Goal: Task Accomplishment & Management: Manage account settings

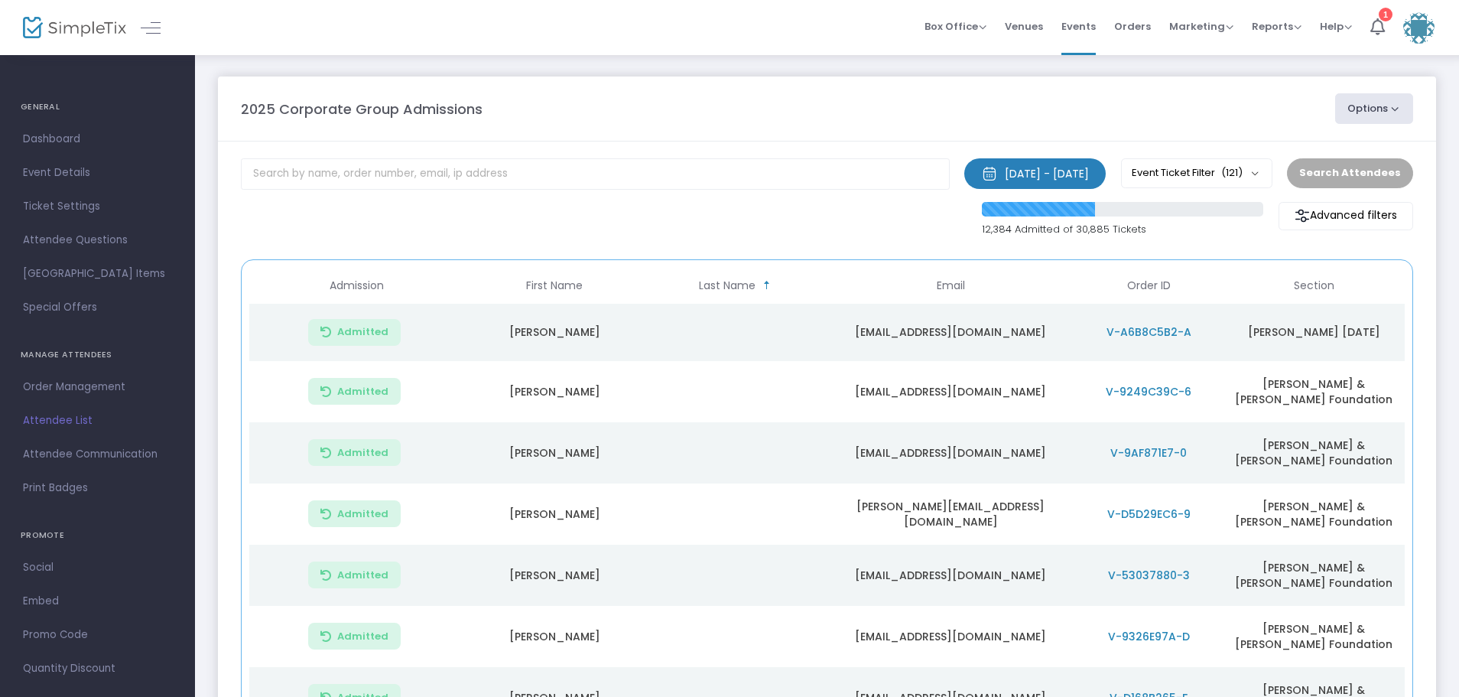
click at [1396, 108] on button "Options" at bounding box center [1374, 108] width 78 height 31
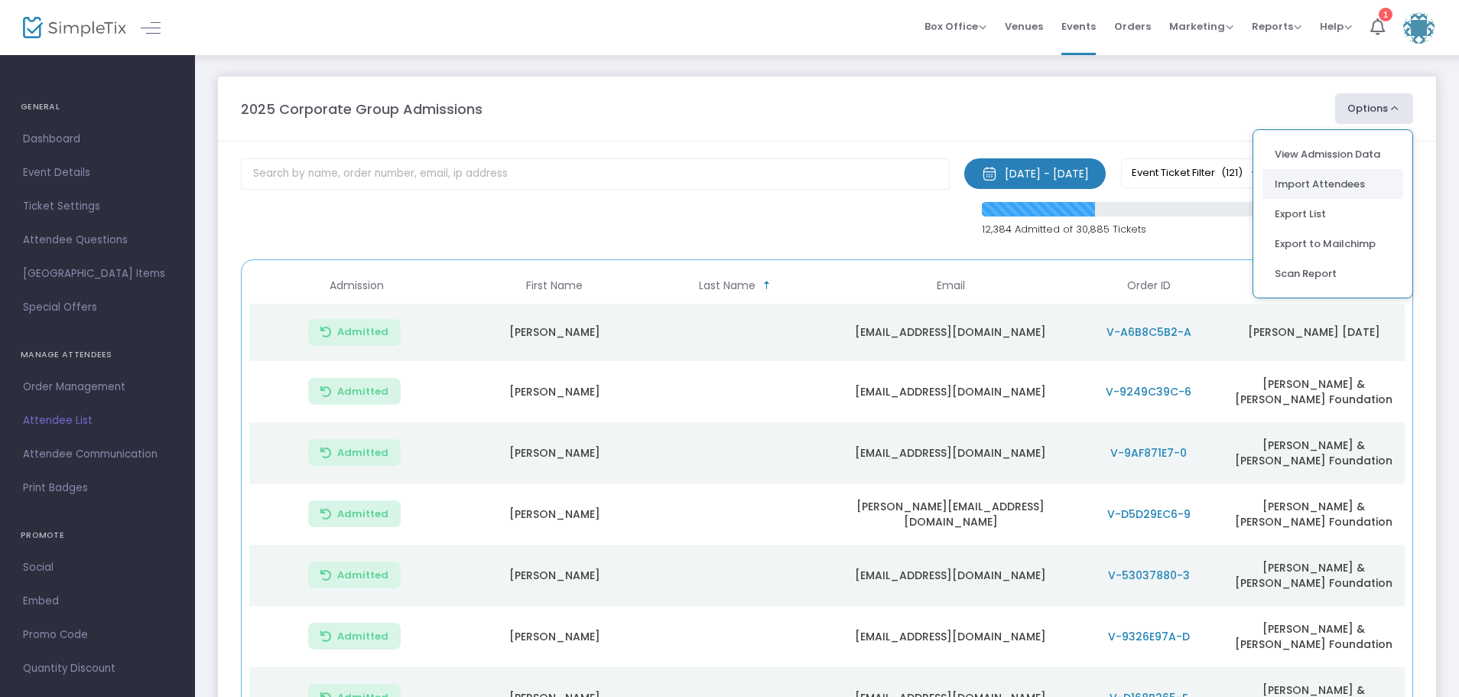
click at [1304, 181] on li "Import Attendees" at bounding box center [1332, 184] width 141 height 30
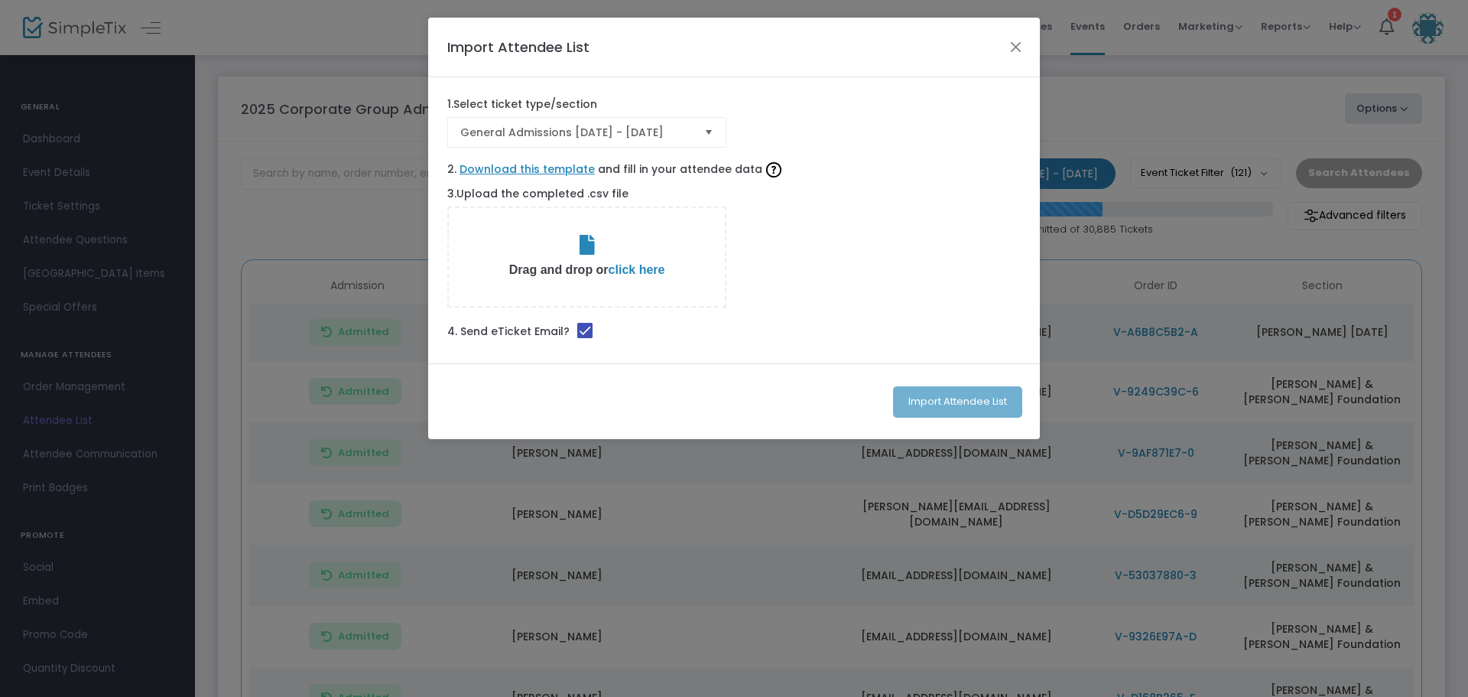
click at [710, 133] on span "Select" at bounding box center [709, 132] width 25 height 25
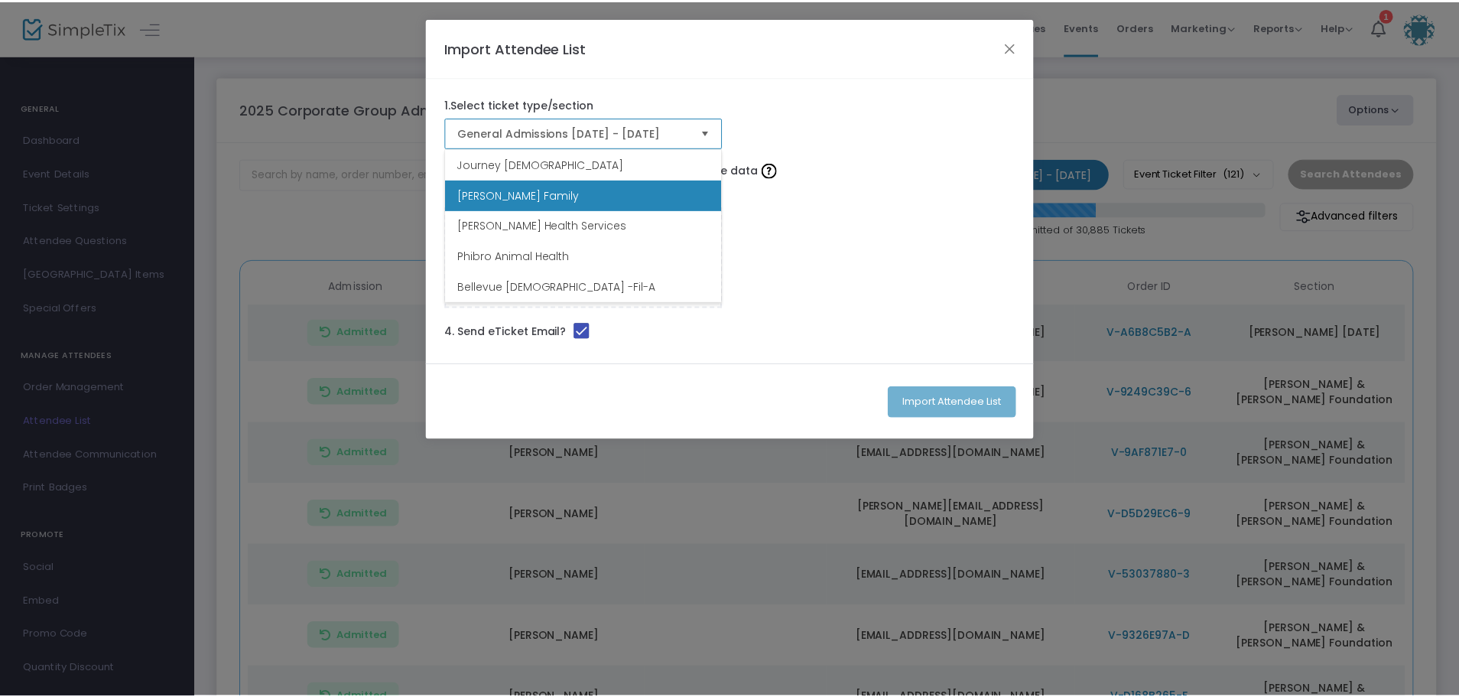
scroll to position [3563, 0]
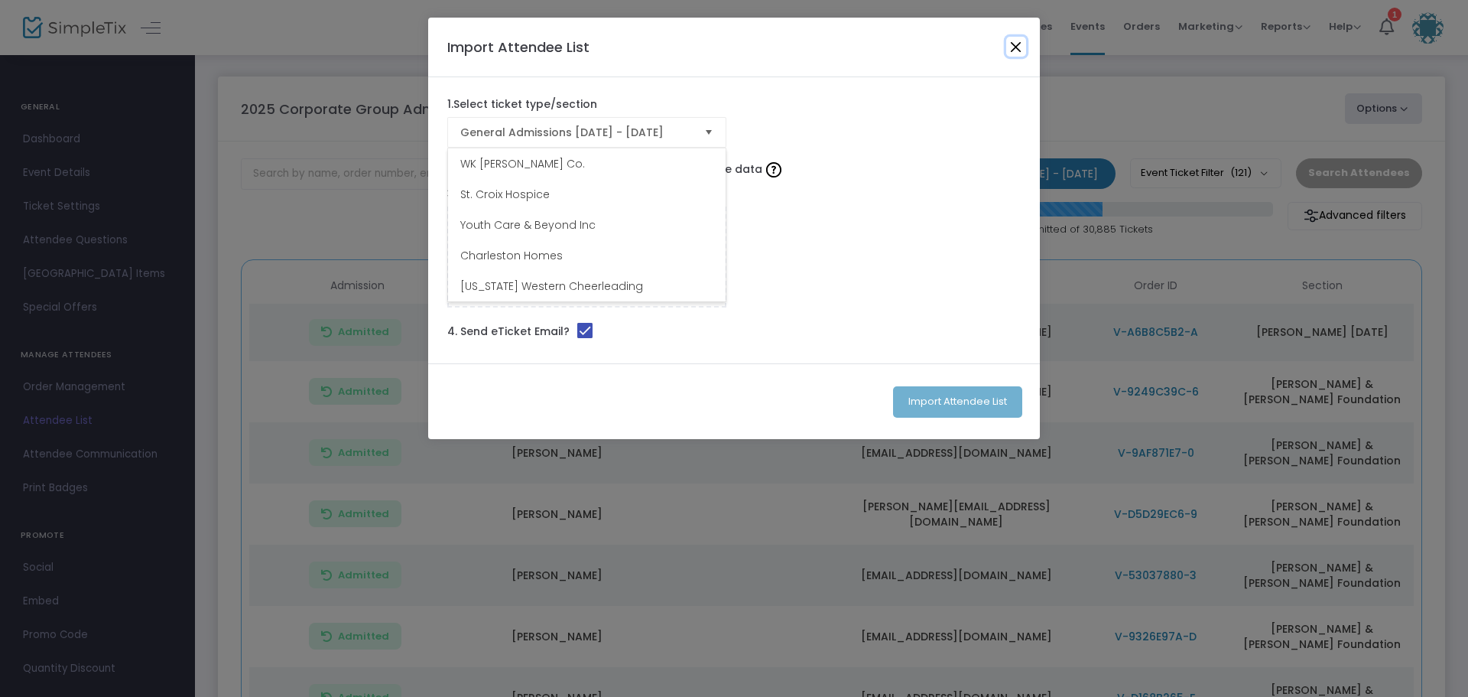
click at [1009, 46] on button "Close" at bounding box center [1016, 47] width 20 height 20
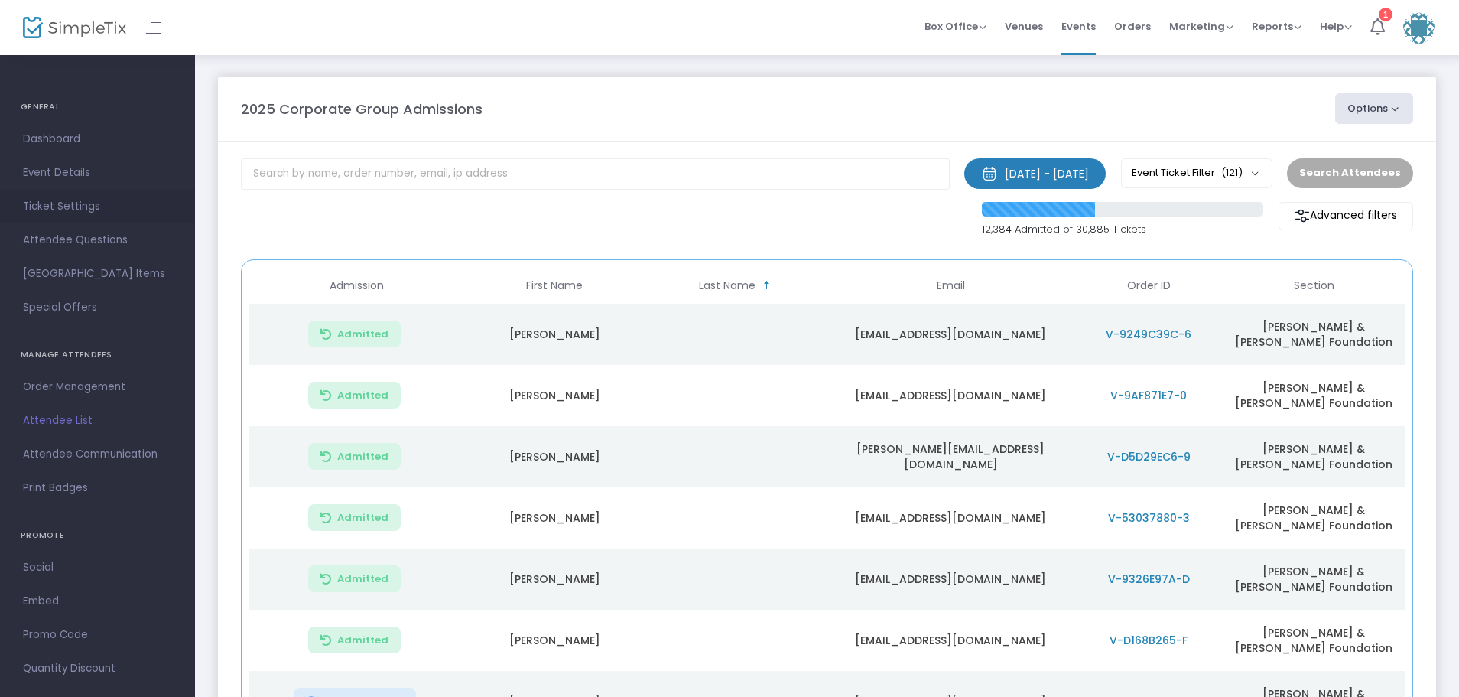
click at [66, 200] on span "Ticket Settings" at bounding box center [97, 207] width 149 height 20
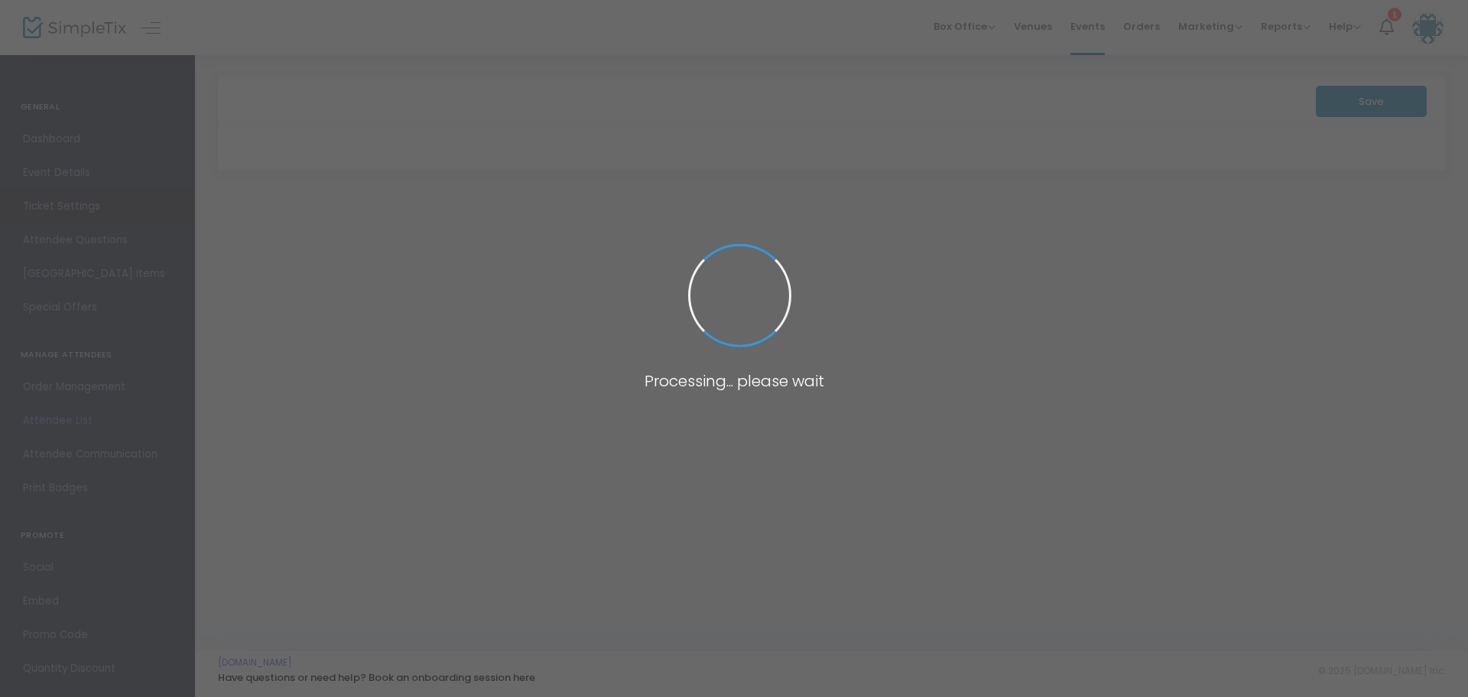
click at [66, 200] on span at bounding box center [734, 348] width 1468 height 697
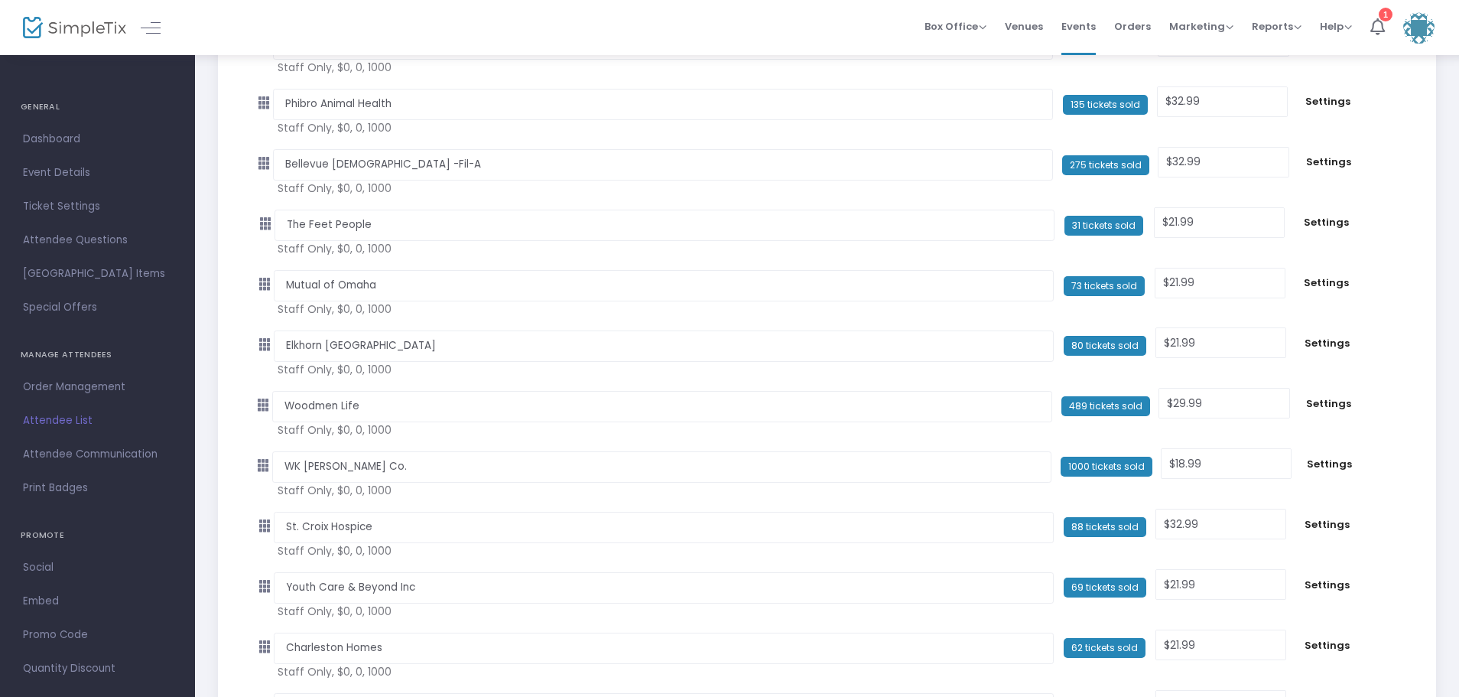
scroll to position [7054, 0]
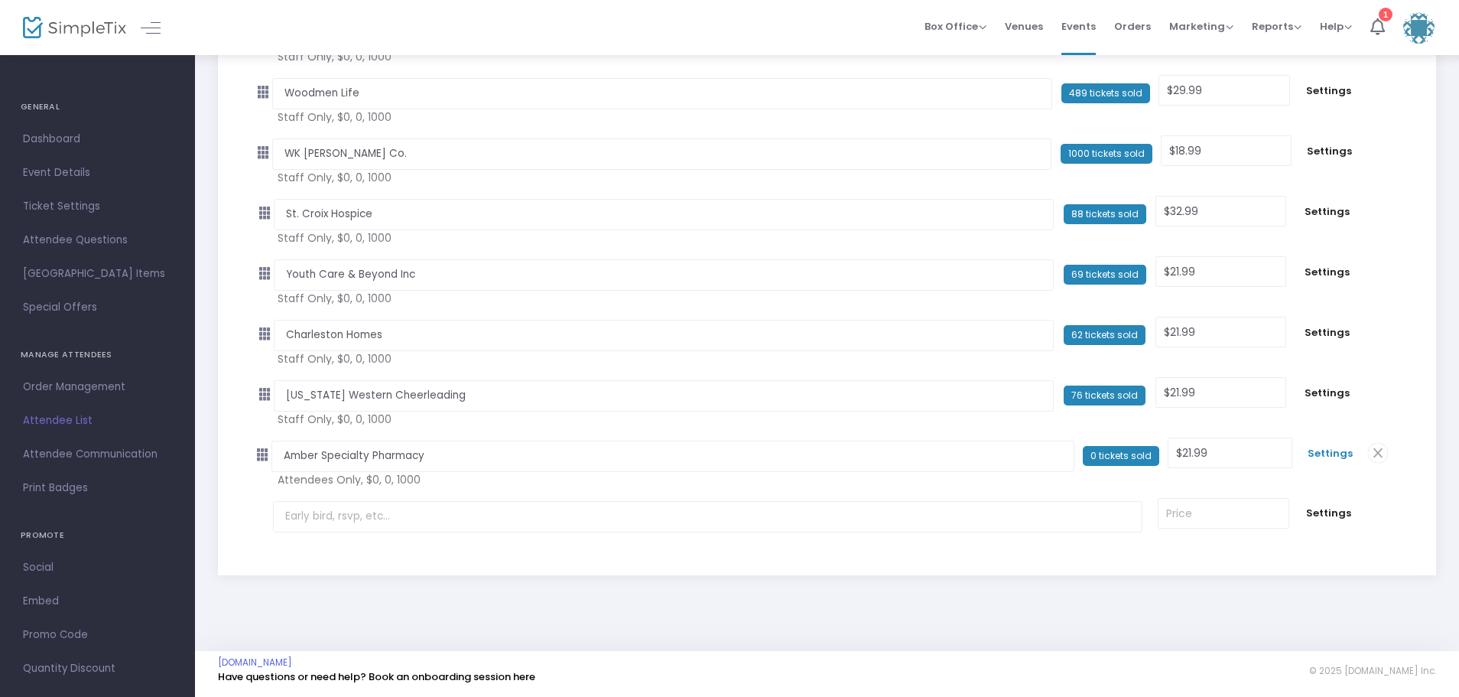
click at [1321, 451] on span "Settings" at bounding box center [1330, 453] width 45 height 15
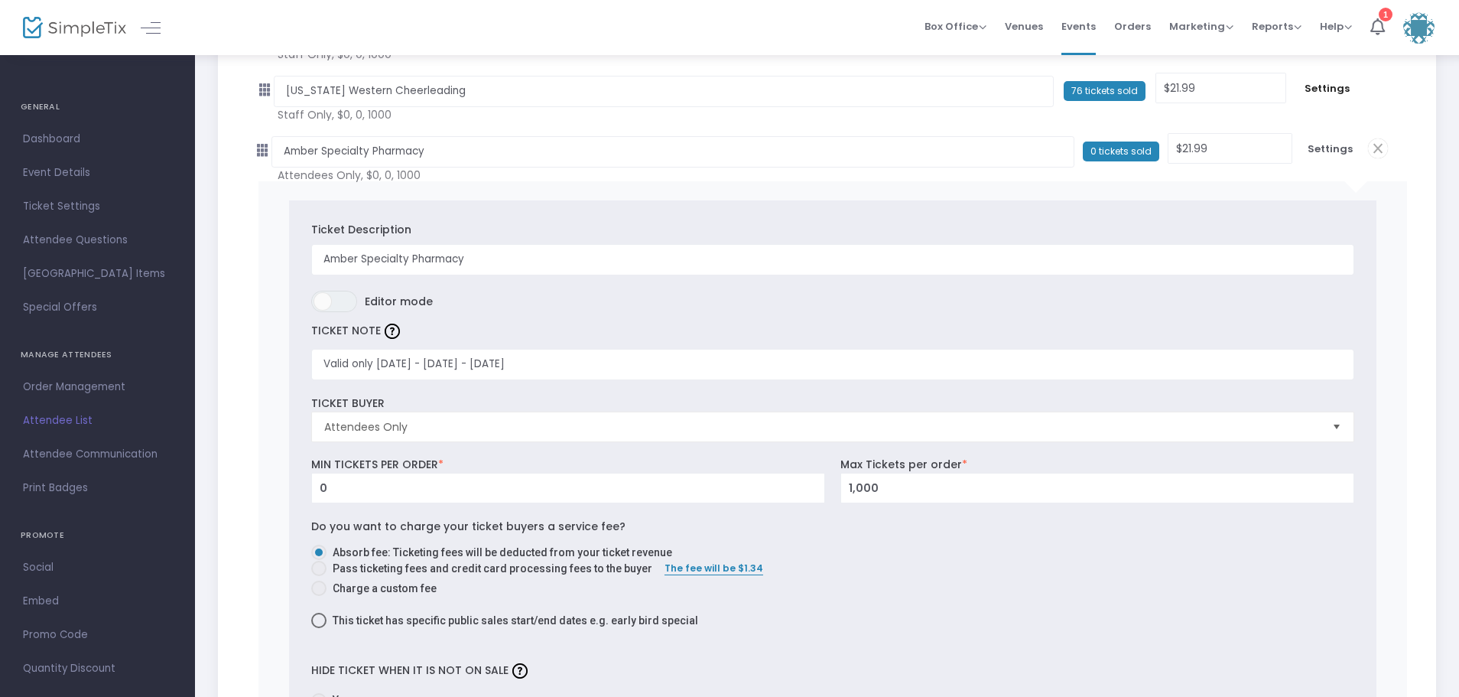
scroll to position [7360, 0]
click at [515, 424] on span "Attendees Only" at bounding box center [822, 425] width 996 height 15
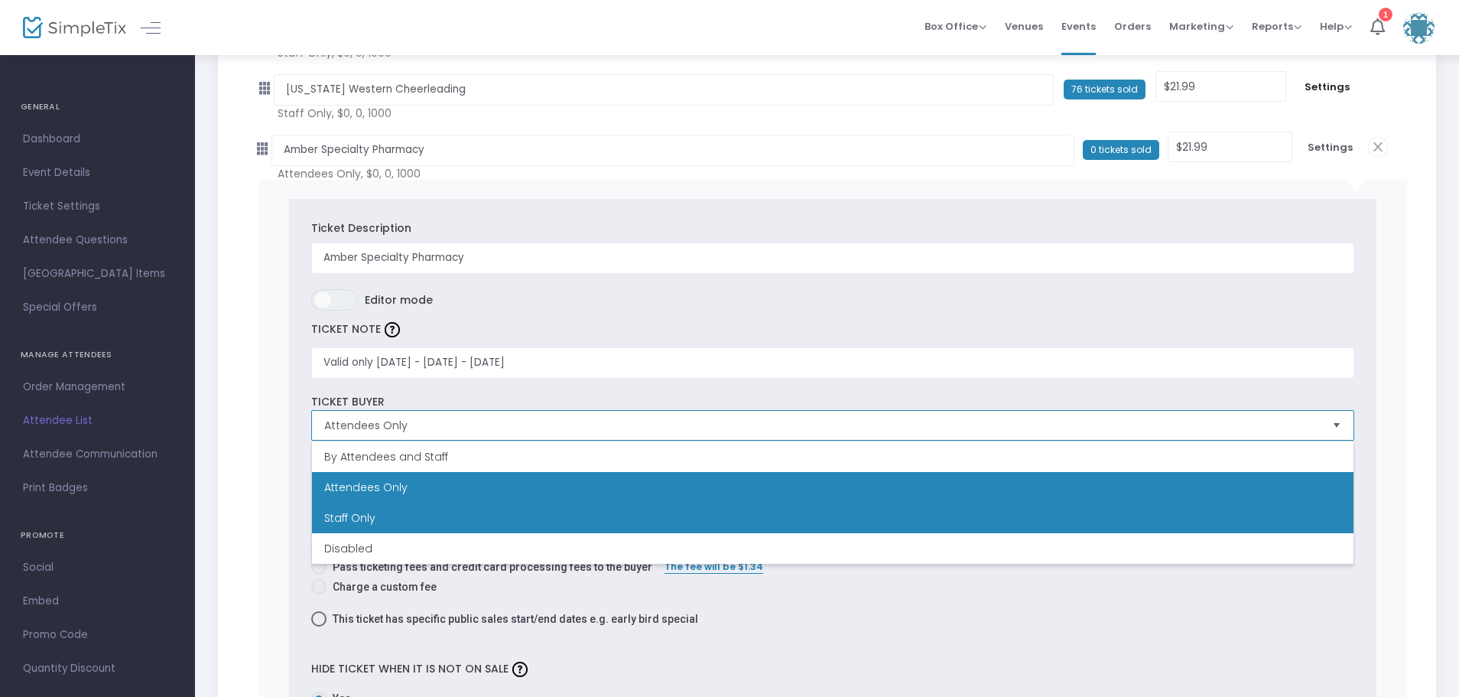
click at [439, 522] on li "Staff Only" at bounding box center [832, 517] width 1041 height 31
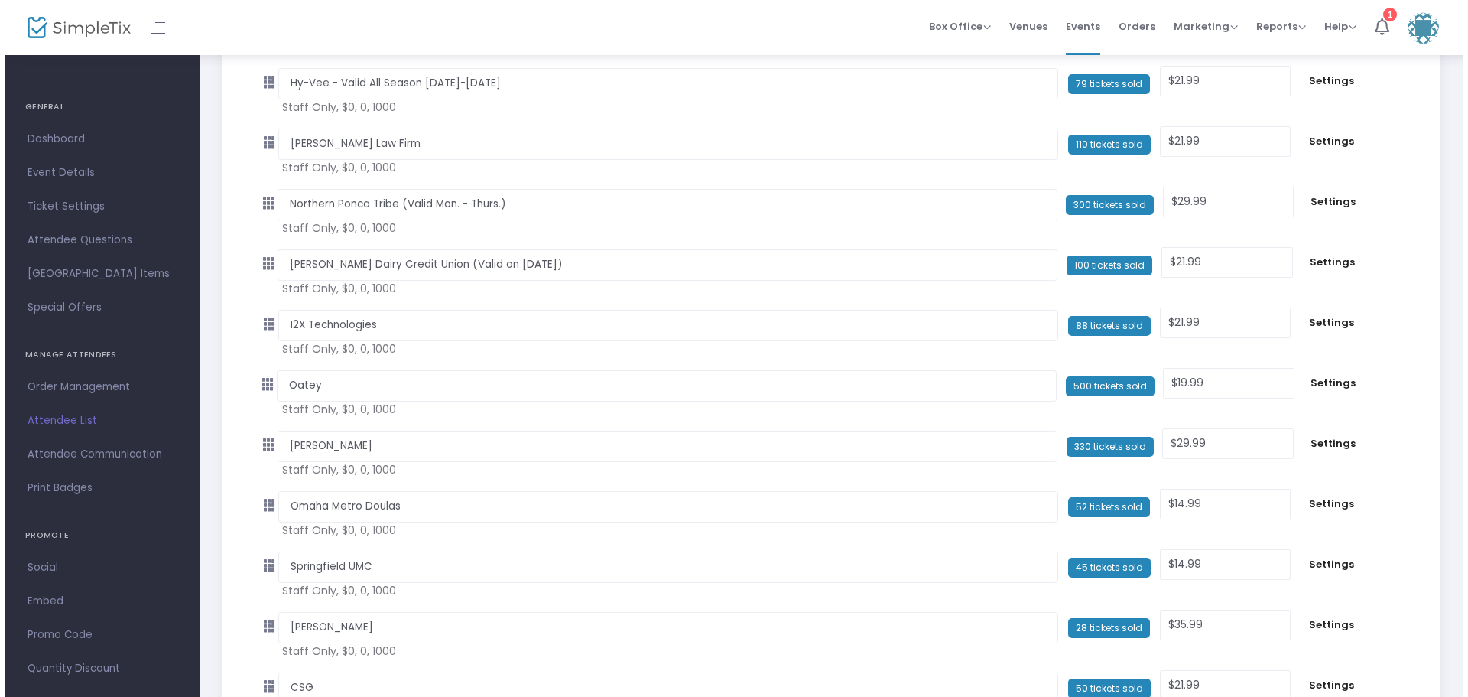
scroll to position [0, 0]
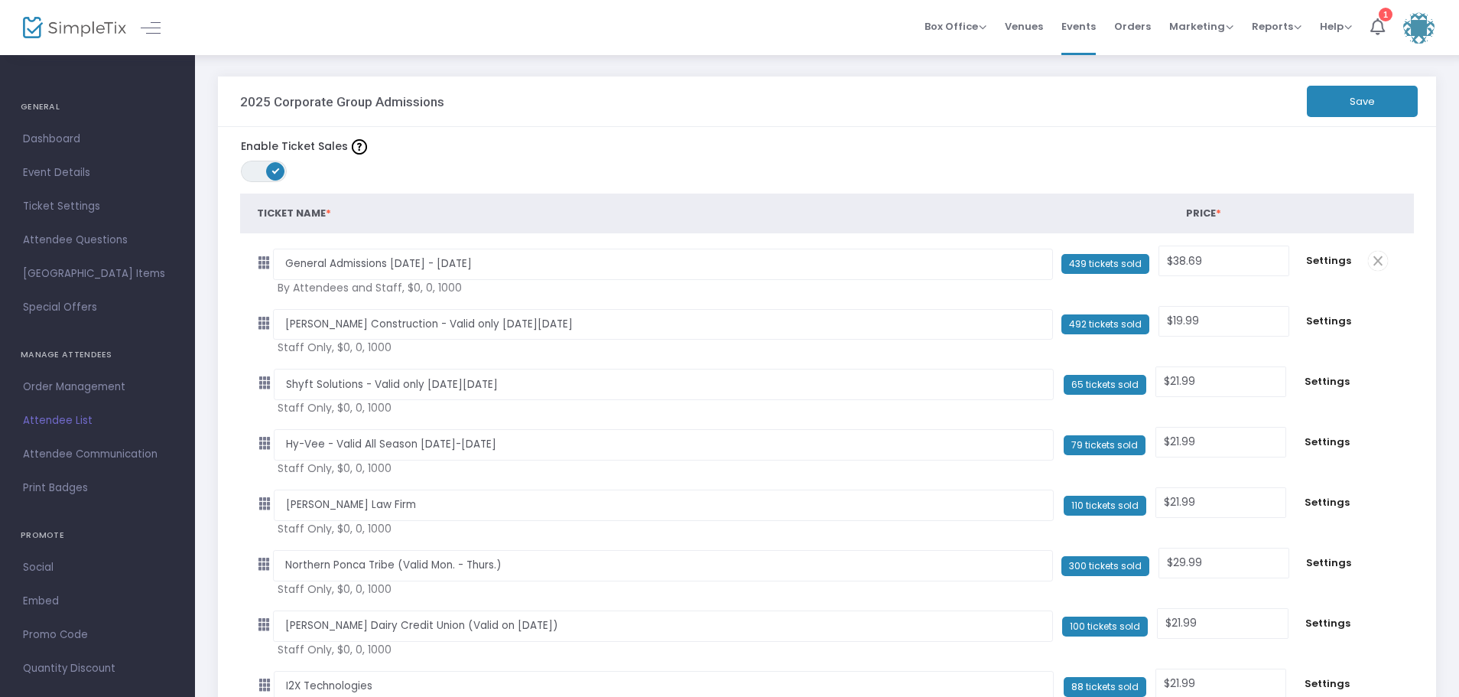
click at [1356, 102] on button "Save" at bounding box center [1362, 101] width 111 height 31
click at [70, 418] on span "Attendee List" at bounding box center [97, 421] width 149 height 20
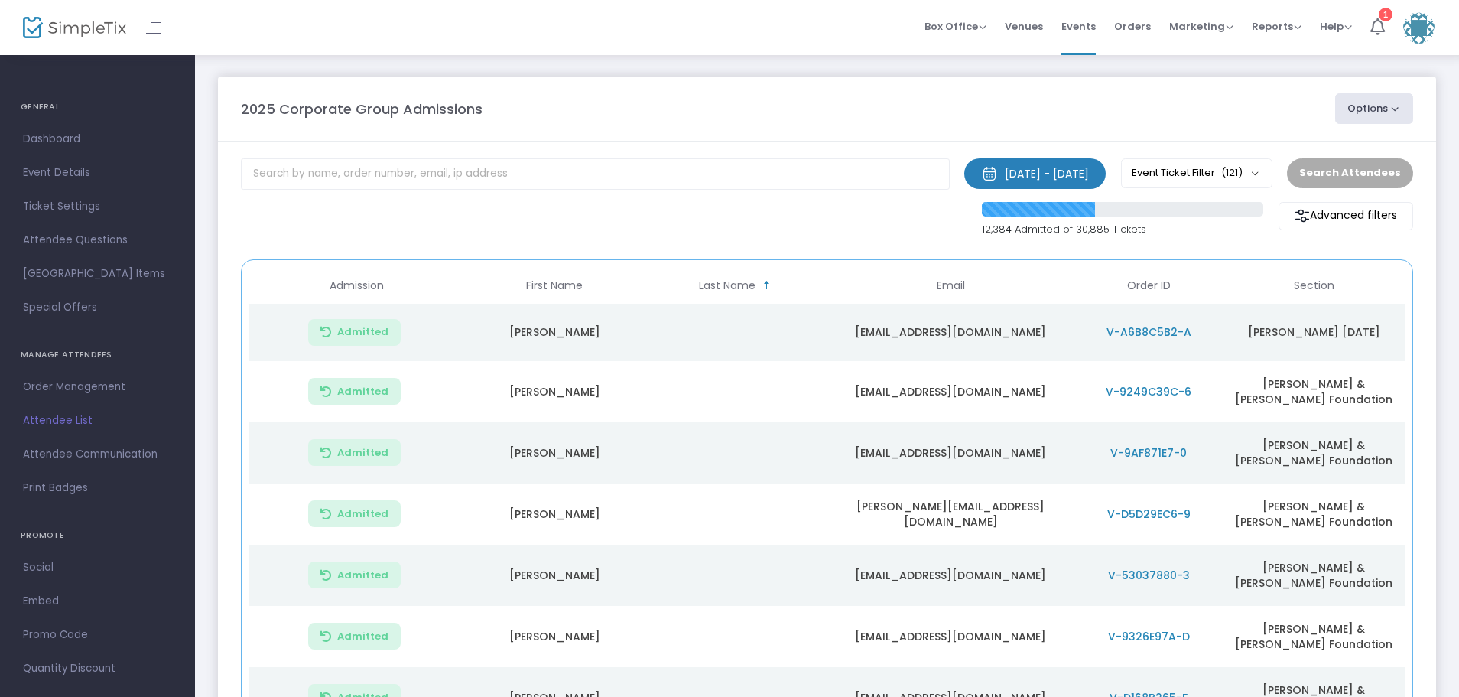
click at [1392, 104] on button "Options" at bounding box center [1374, 108] width 78 height 31
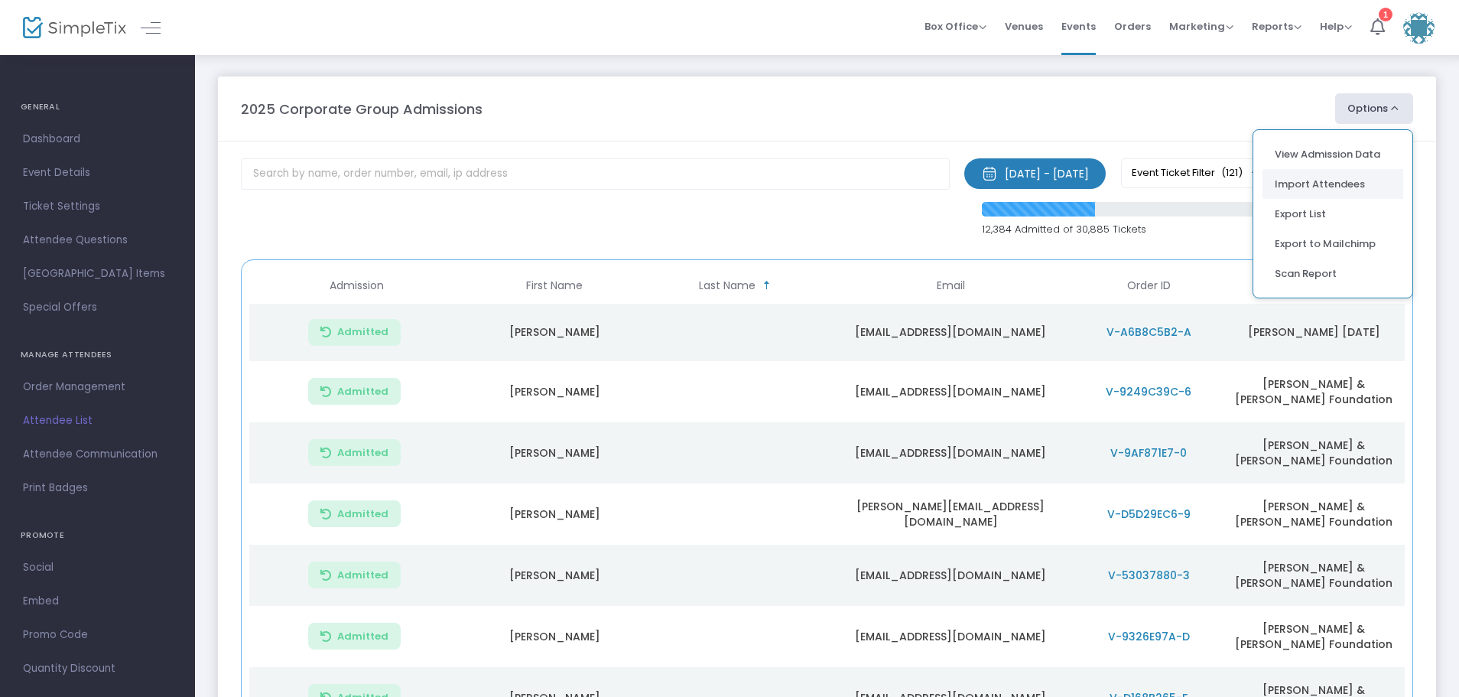
click at [1285, 178] on li "Import Attendees" at bounding box center [1332, 184] width 141 height 30
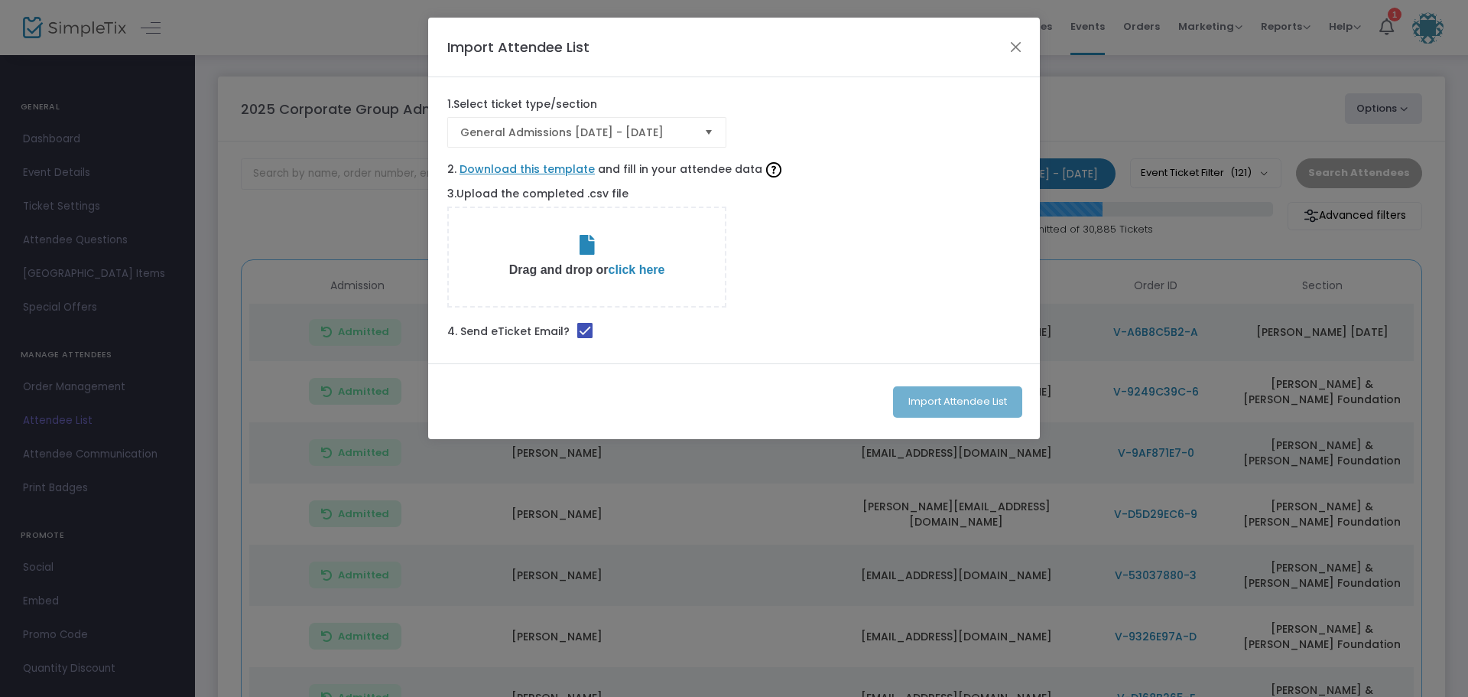
click at [712, 129] on span "Select" at bounding box center [709, 132] width 25 height 25
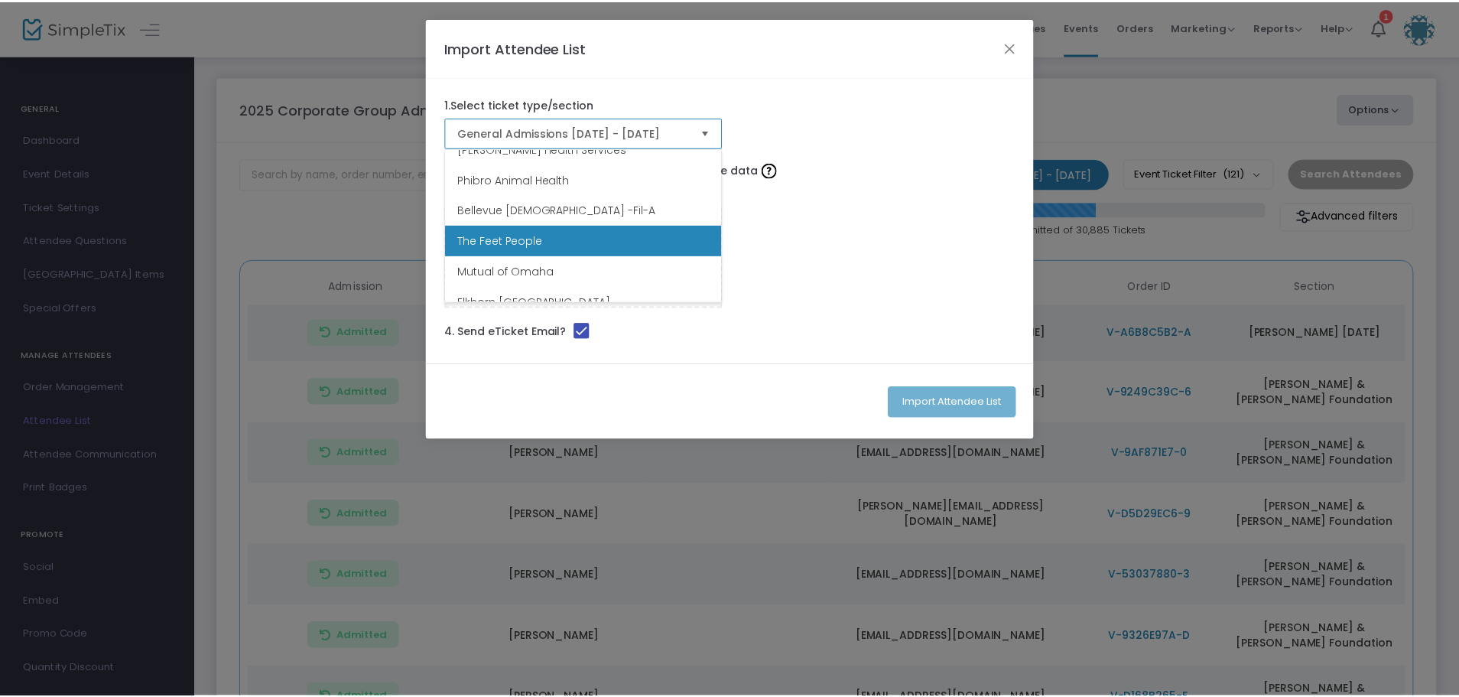
scroll to position [3594, 0]
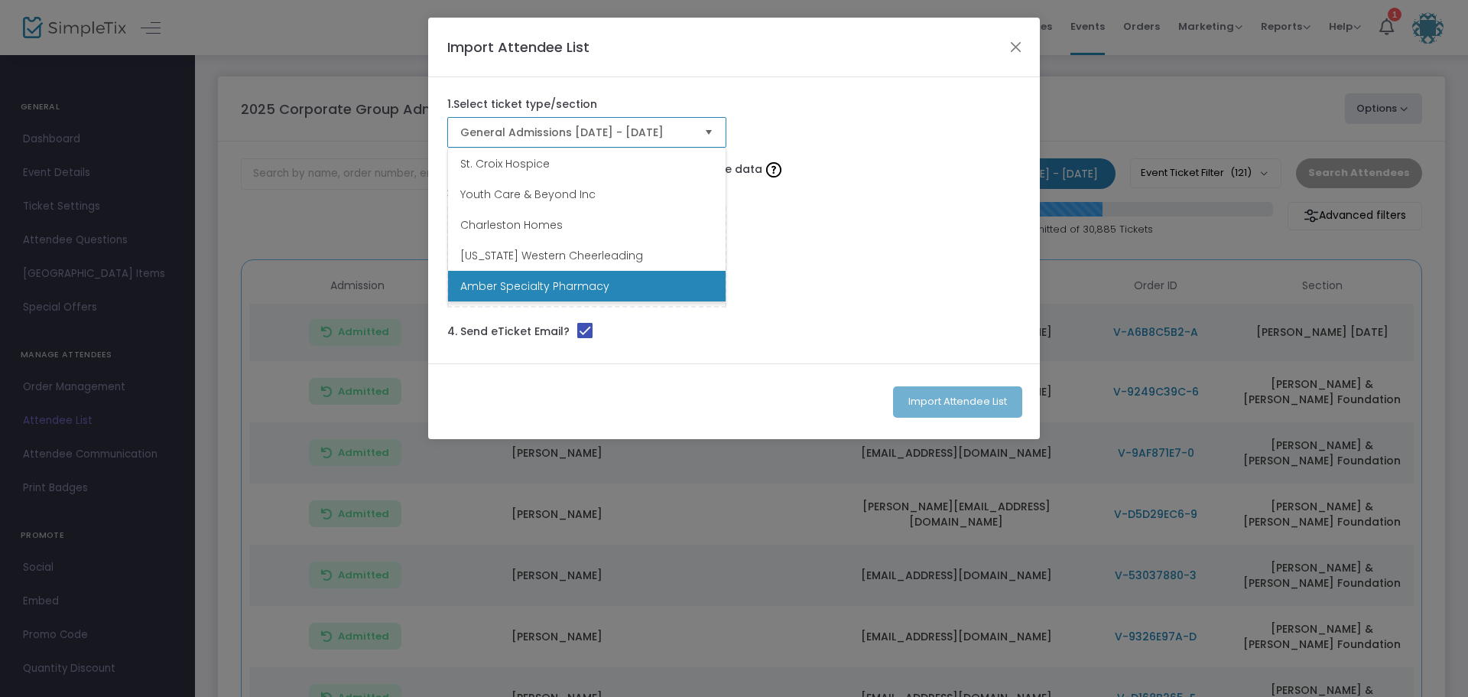
click at [628, 291] on li "Amber Specialty Pharmacy" at bounding box center [587, 286] width 278 height 31
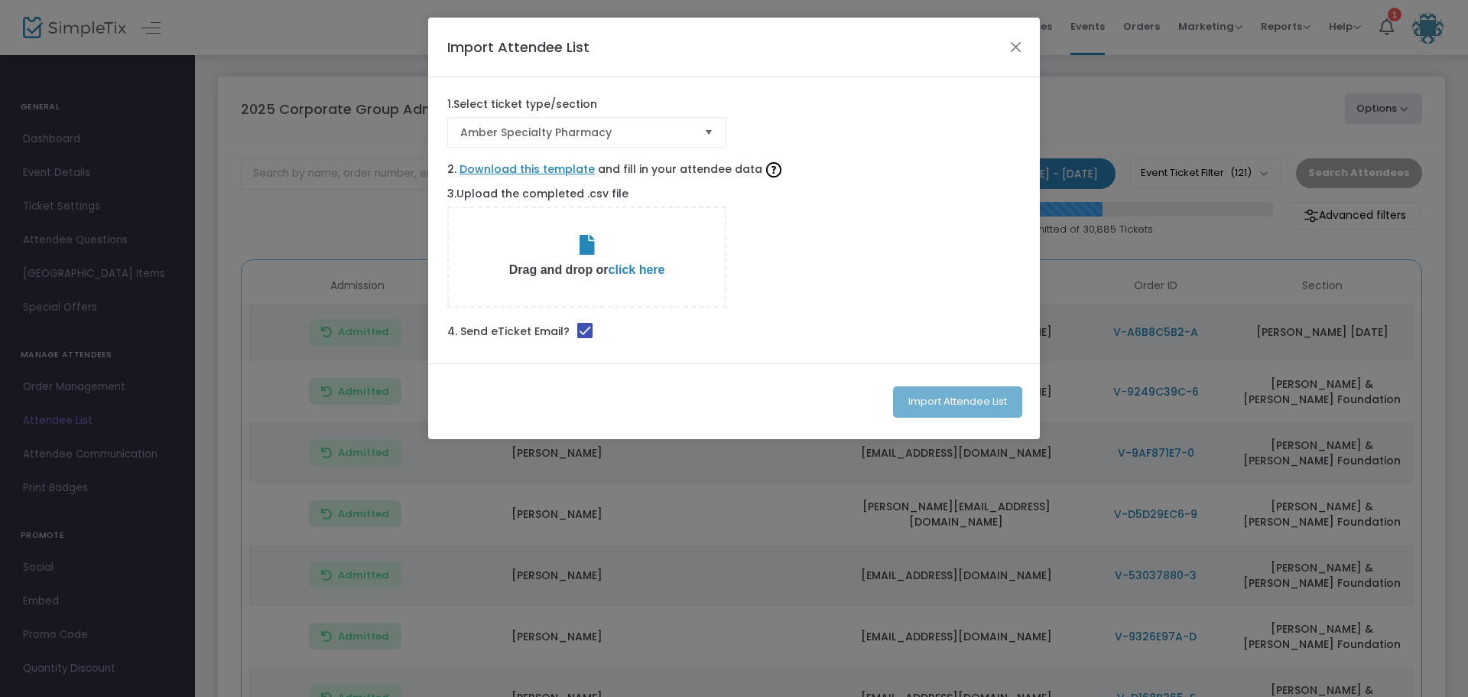
click at [650, 264] on span "click here" at bounding box center [637, 269] width 57 height 13
click at [963, 395] on button "Import Attendee List" at bounding box center [957, 401] width 129 height 31
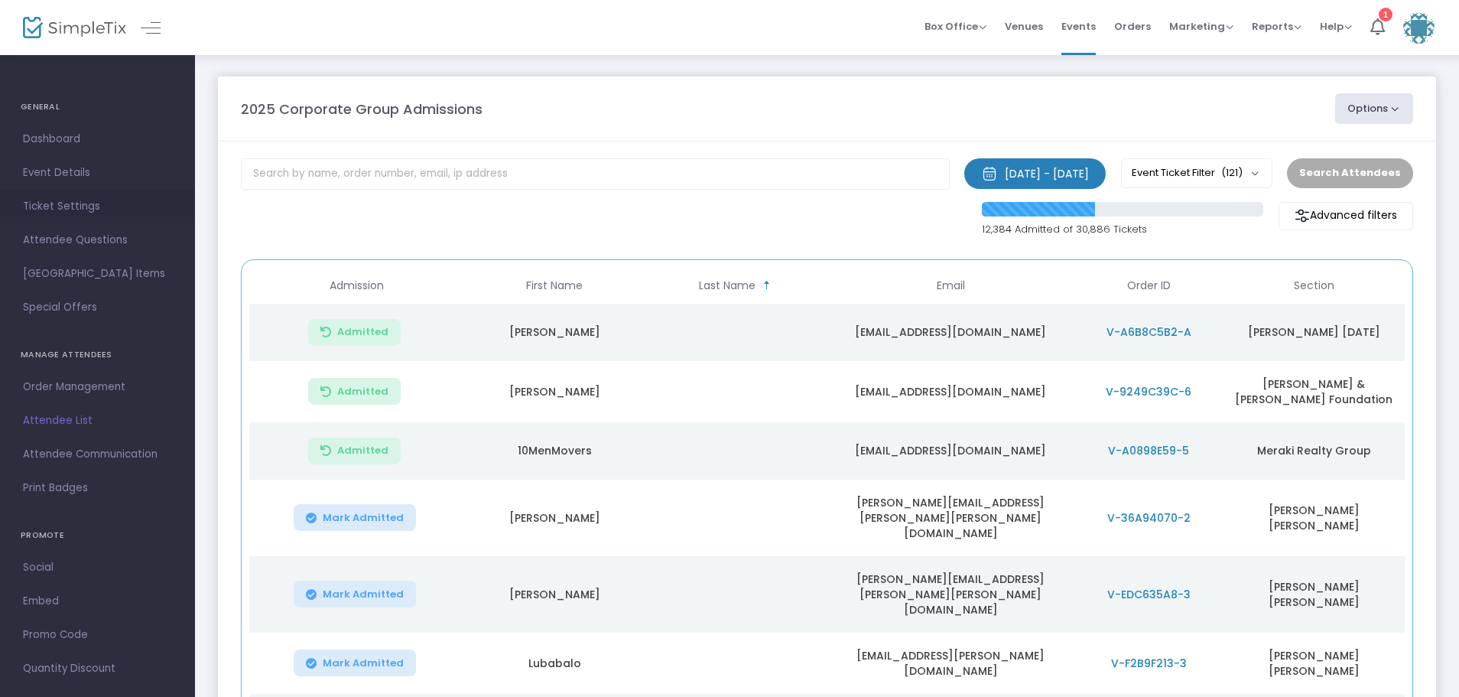
click at [60, 200] on span "Ticket Settings" at bounding box center [97, 207] width 149 height 20
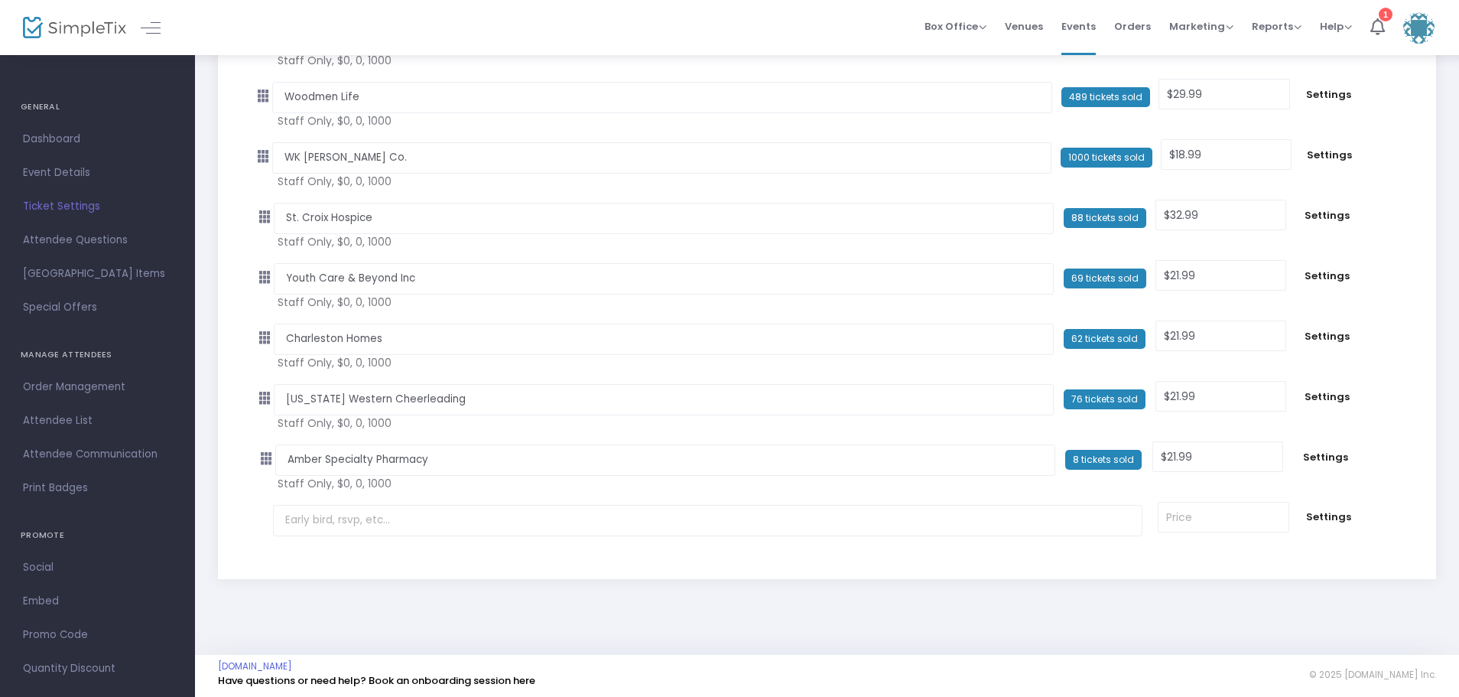
scroll to position [7054, 0]
